Goal: Task Accomplishment & Management: Manage account settings

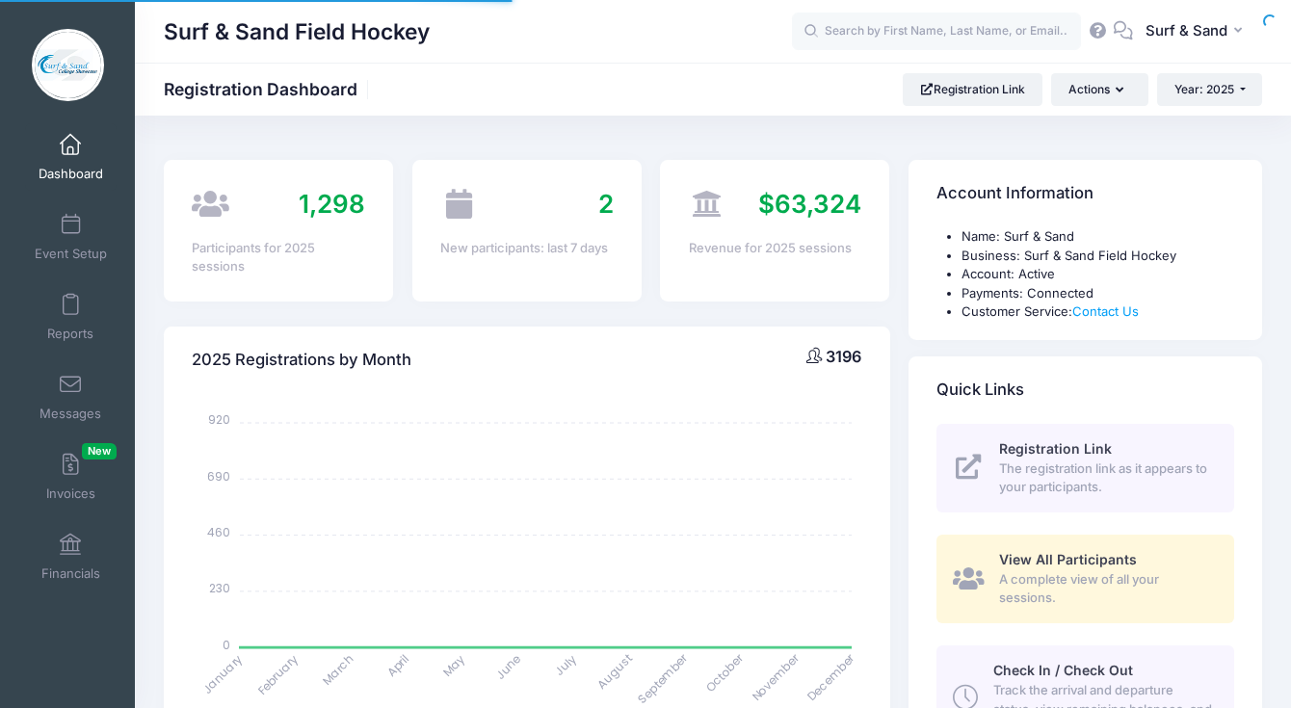
select select
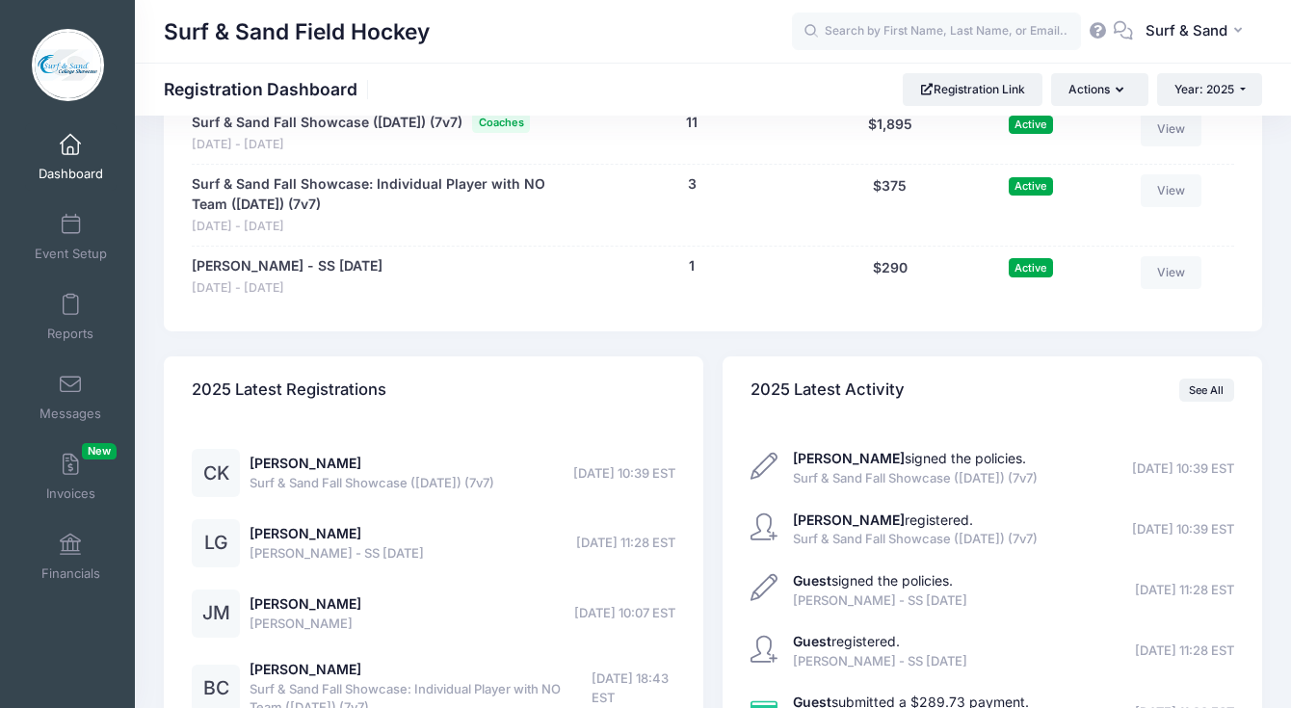
scroll to position [4251, 0]
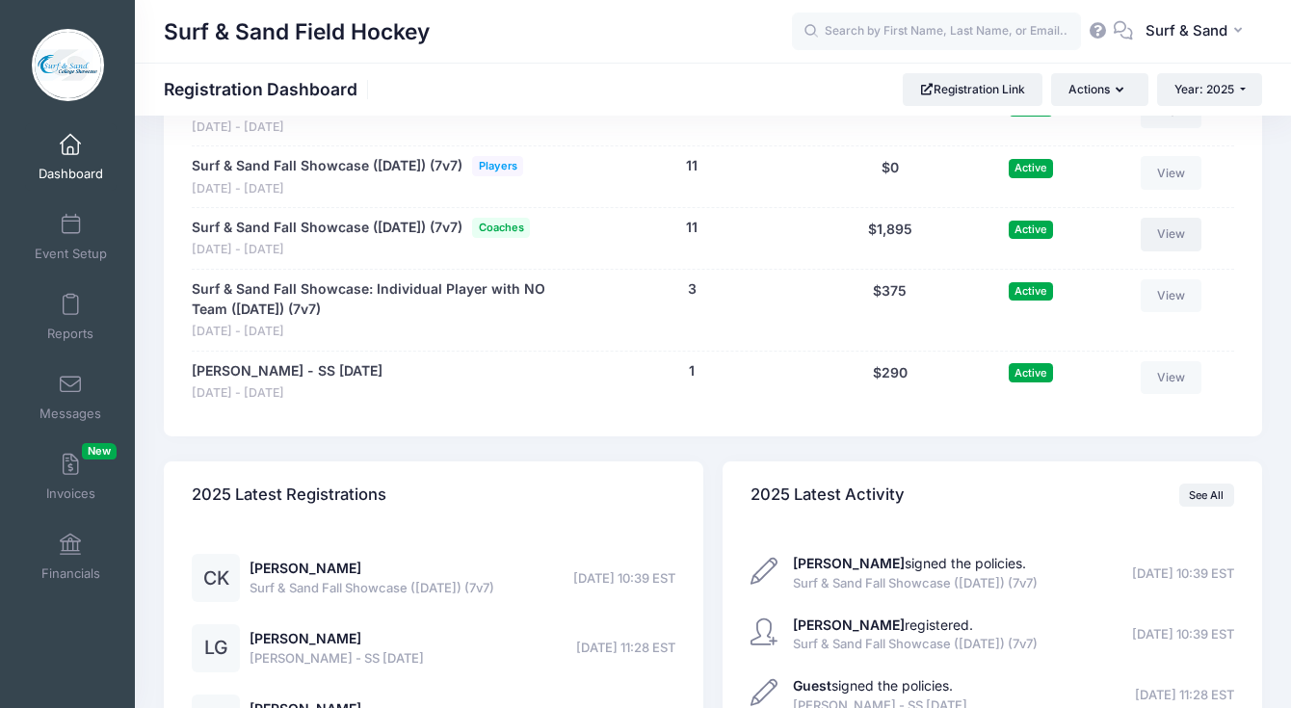
click at [1164, 250] on link "View" at bounding box center [1172, 234] width 62 height 33
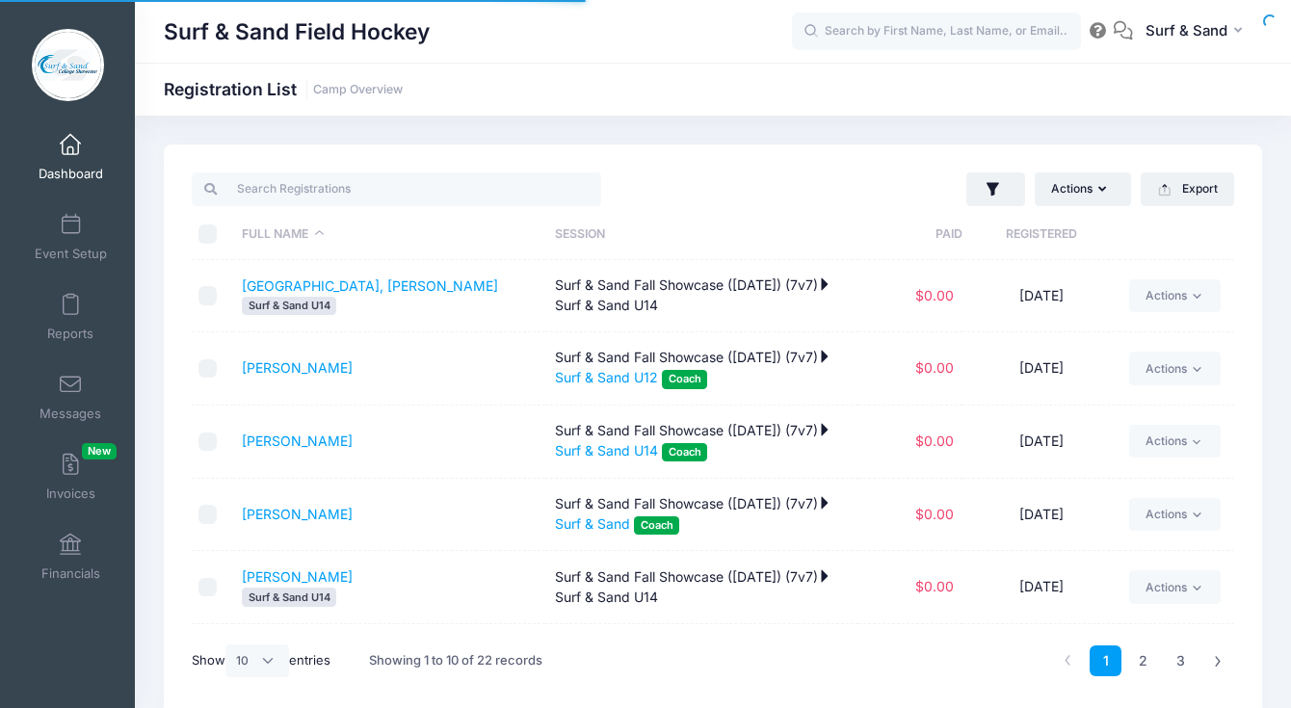
select select "10"
click at [994, 206] on button "button" at bounding box center [995, 189] width 59 height 35
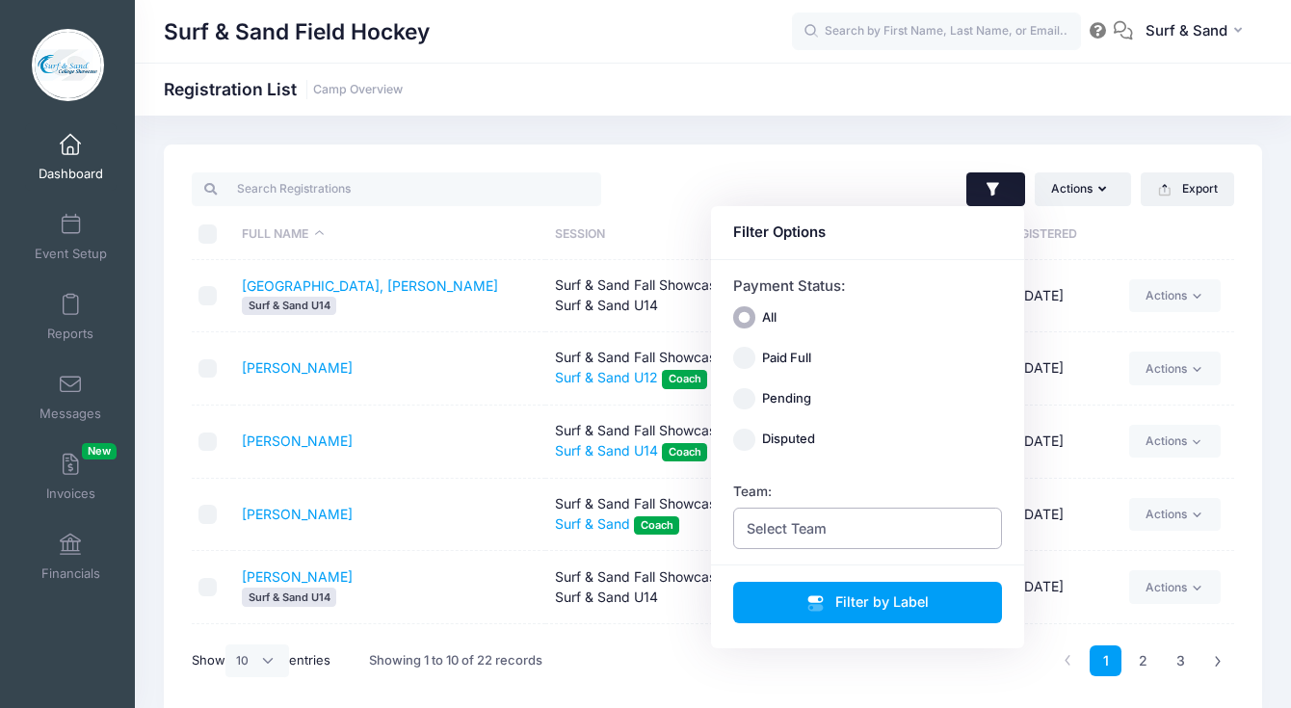
click at [854, 520] on span "Select Team" at bounding box center [868, 528] width 270 height 41
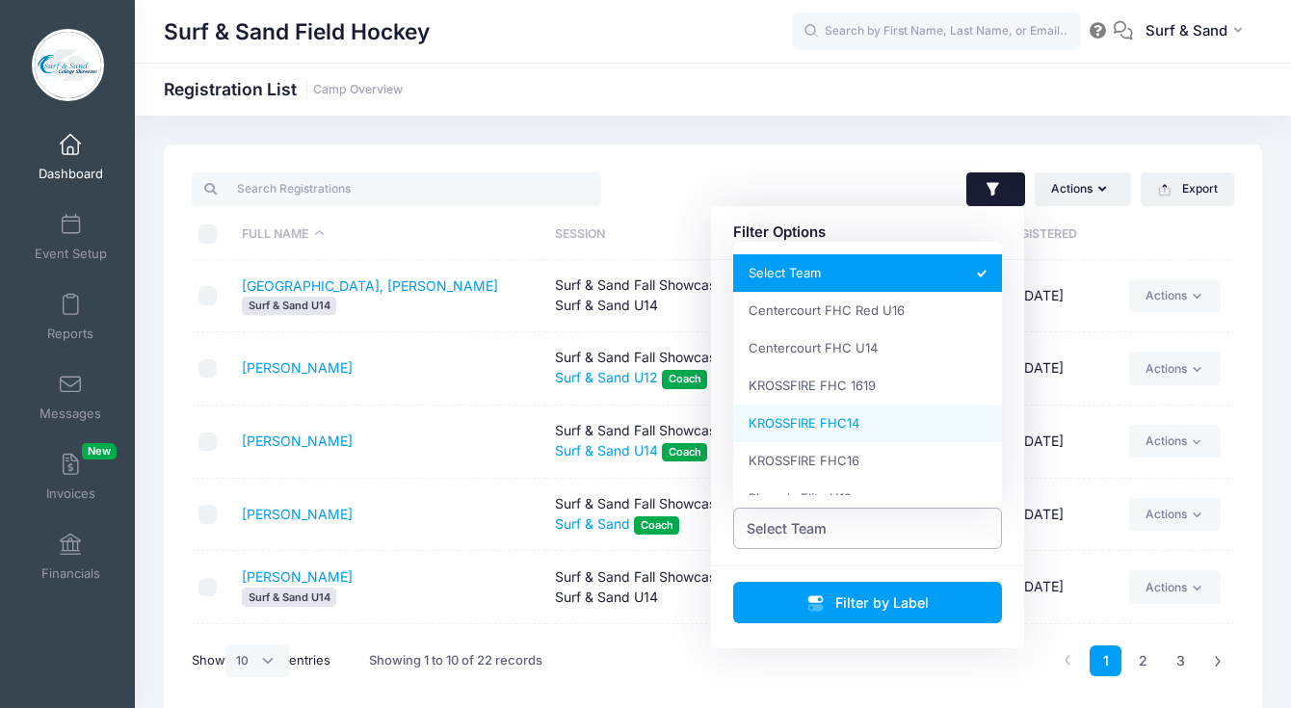
scroll to position [210, 0]
